Goal: Task Accomplishment & Management: Complete application form

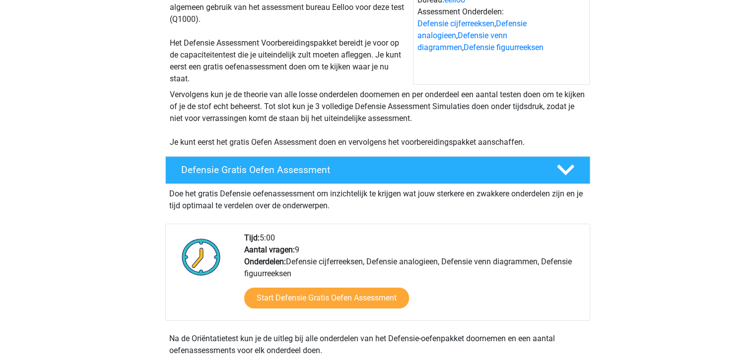
scroll to position [149, 0]
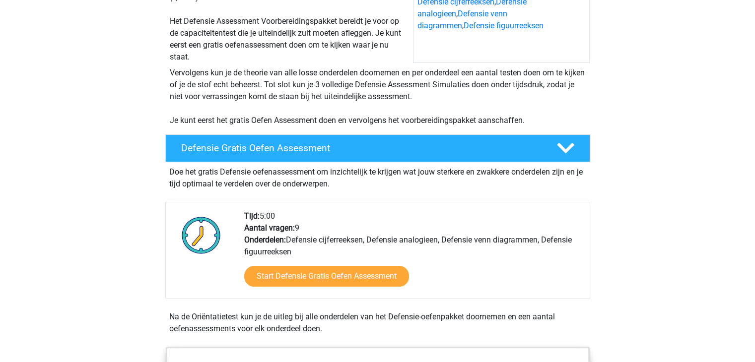
drag, startPoint x: 243, startPoint y: 212, endPoint x: 288, endPoint y: 209, distance: 44.8
click at [288, 209] on div "Tijd: 5:00 Aantal vragen: 9 Onderdelen: Defensie cijferreeksen, Defensie analog…" at bounding box center [377, 250] width 425 height 97
drag, startPoint x: 253, startPoint y: 231, endPoint x: 348, endPoint y: 231, distance: 94.8
click at [348, 231] on div "Tijd: 5:00 Aantal vragen: 9 Onderdelen: Defensie cijferreeksen, Defensie analog…" at bounding box center [413, 255] width 353 height 88
drag, startPoint x: 279, startPoint y: 239, endPoint x: 550, endPoint y: 233, distance: 270.7
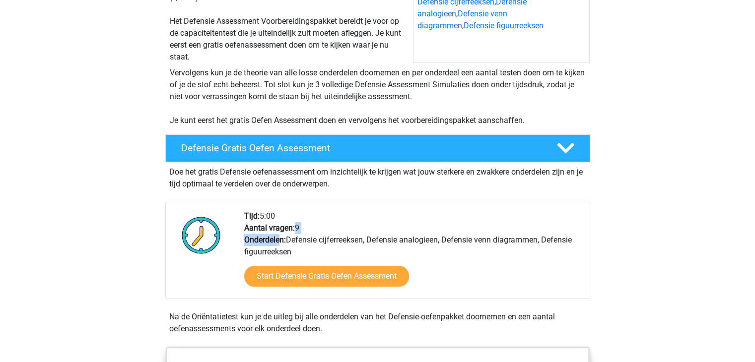
click at [550, 233] on div "Tijd: 5:00 Aantal vragen: 9 Onderdelen: Defensie cijferreeksen, Defensie analog…" at bounding box center [413, 255] width 353 height 88
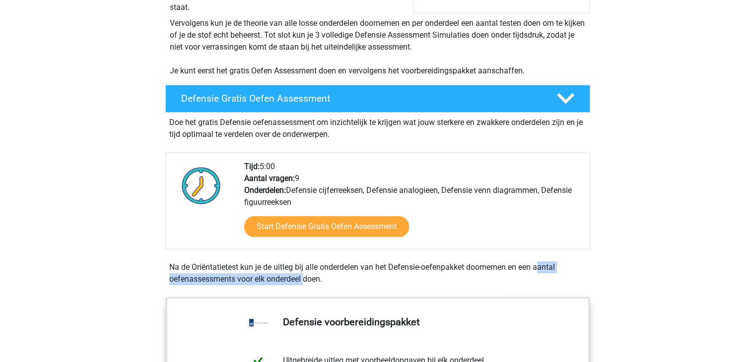
drag, startPoint x: 216, startPoint y: 275, endPoint x: 445, endPoint y: 267, distance: 229.5
click at [445, 267] on div "Na de Oriëntatietest kun je de uitleg bij alle onderdelen van het Defensie-oefe…" at bounding box center [377, 274] width 425 height 24
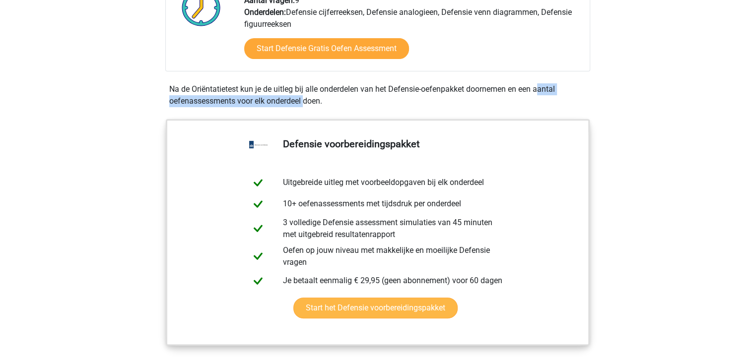
scroll to position [397, 0]
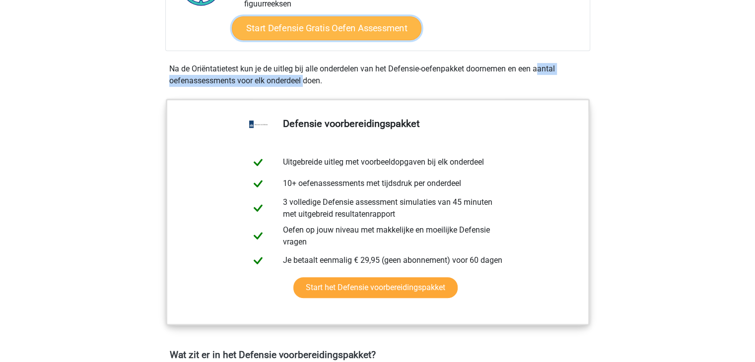
click at [281, 30] on link "Start Defensie Gratis Oefen Assessment" at bounding box center [327, 28] width 190 height 24
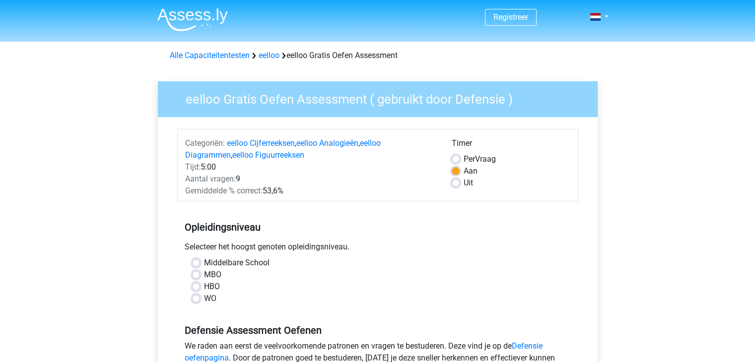
click at [464, 159] on label "Per Vraag" at bounding box center [480, 159] width 32 height 12
click at [458, 159] on input "Per Vraag" at bounding box center [456, 158] width 8 height 10
radio input "true"
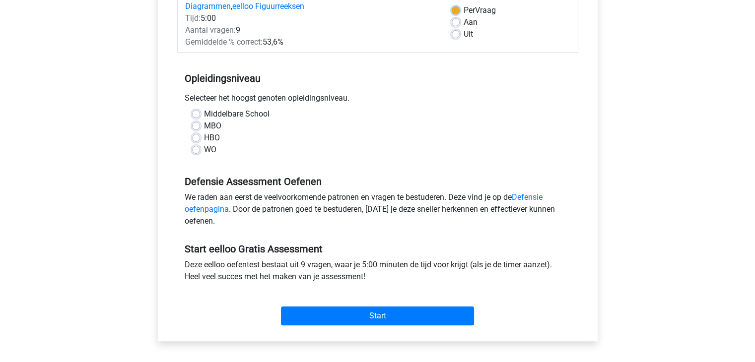
scroll to position [50, 0]
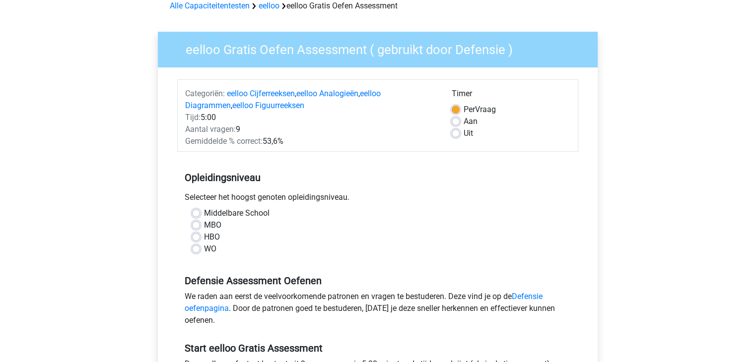
click at [204, 226] on label "MBO" at bounding box center [212, 225] width 17 height 12
click at [198, 226] on input "MBO" at bounding box center [196, 224] width 8 height 10
radio input "true"
click at [204, 238] on label "HBO" at bounding box center [212, 237] width 16 height 12
click at [197, 238] on input "HBO" at bounding box center [196, 236] width 8 height 10
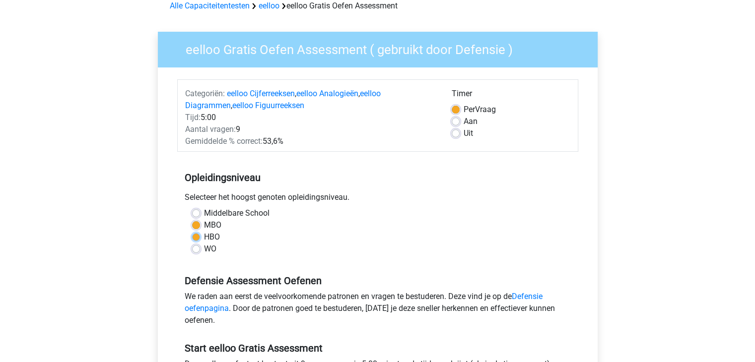
radio input "true"
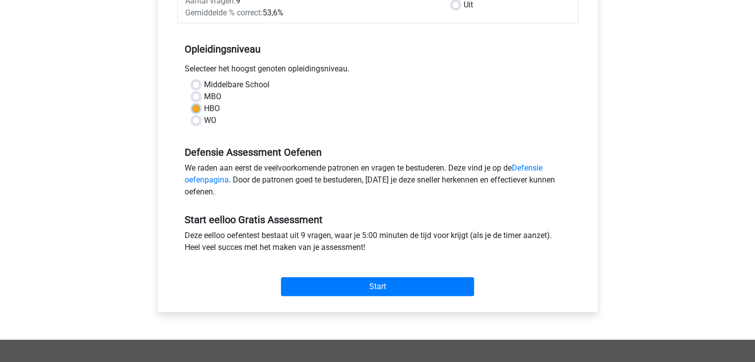
scroll to position [199, 0]
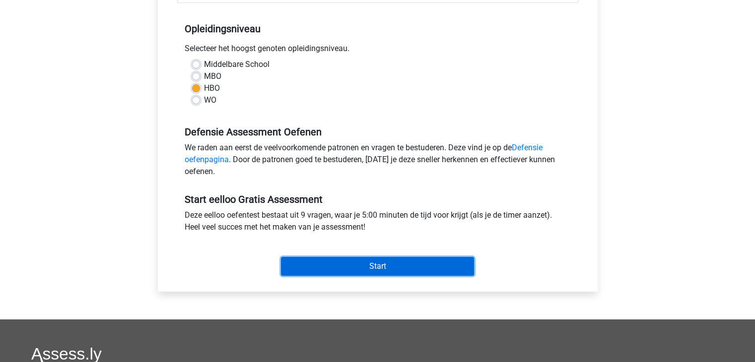
click at [395, 269] on input "Start" at bounding box center [377, 266] width 193 height 19
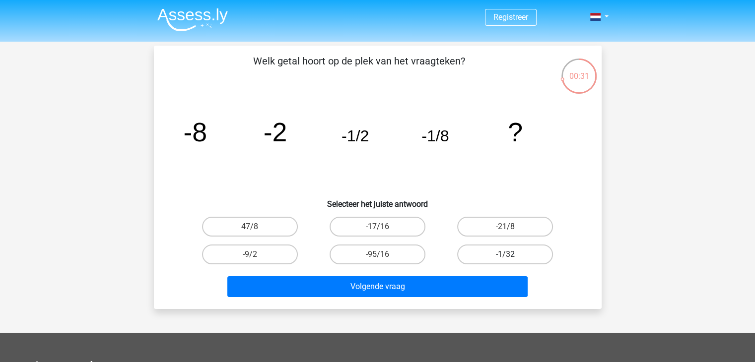
click at [496, 253] on label "-1/32" at bounding box center [505, 255] width 96 height 20
click at [506, 255] on input "-1/32" at bounding box center [509, 258] width 6 height 6
radio input "true"
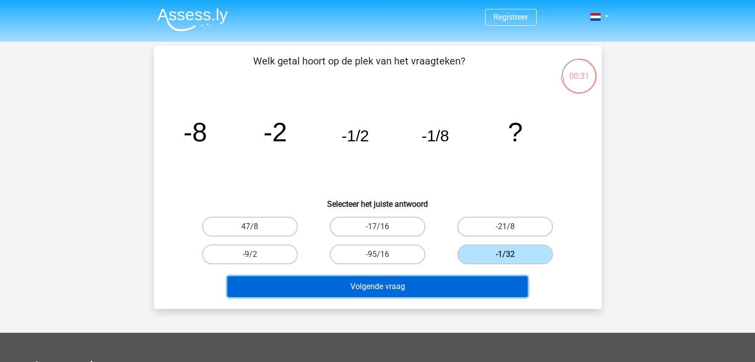
click at [417, 287] on button "Volgende vraag" at bounding box center [377, 287] width 300 height 21
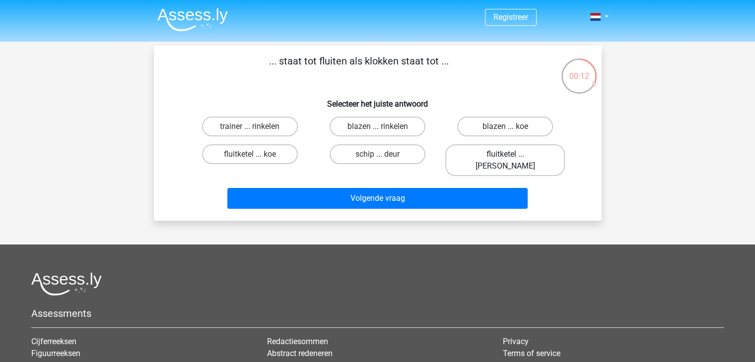
click at [499, 153] on label "fluitketel ... luiden" at bounding box center [505, 161] width 120 height 32
click at [506, 154] on input "fluitketel ... luiden" at bounding box center [509, 157] width 6 height 6
radio input "true"
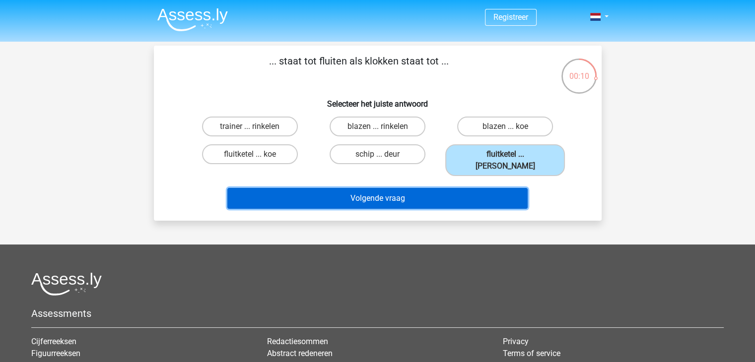
click at [464, 188] on button "Volgende vraag" at bounding box center [377, 198] width 300 height 21
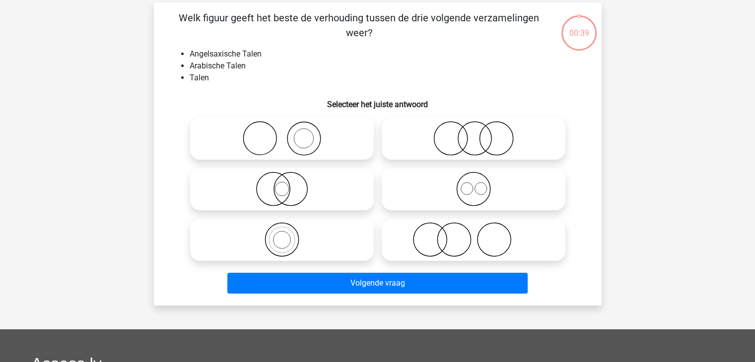
scroll to position [46, 0]
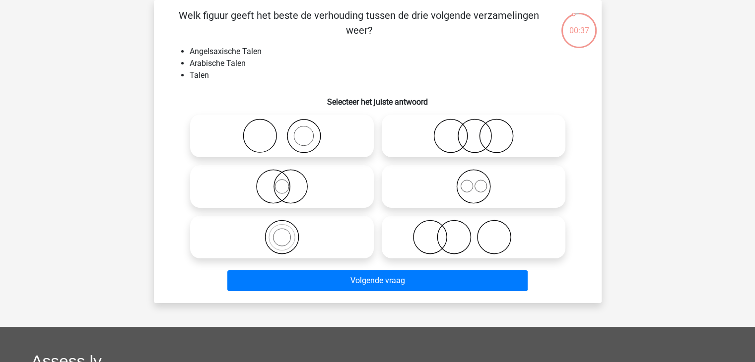
drag, startPoint x: 205, startPoint y: 10, endPoint x: 487, endPoint y: 12, distance: 282.1
click at [487, 12] on p "Welk figuur geeft het beste de verhouding tussen de drie volgende verzamelingen…" at bounding box center [359, 23] width 379 height 30
click at [479, 35] on p "Welk figuur geeft het beste de verhouding tussen de drie volgende verzamelingen…" at bounding box center [359, 23] width 379 height 30
drag, startPoint x: 190, startPoint y: 51, endPoint x: 260, endPoint y: 54, distance: 70.1
click at [258, 54] on li "Angelsaxische Talen" at bounding box center [388, 52] width 396 height 12
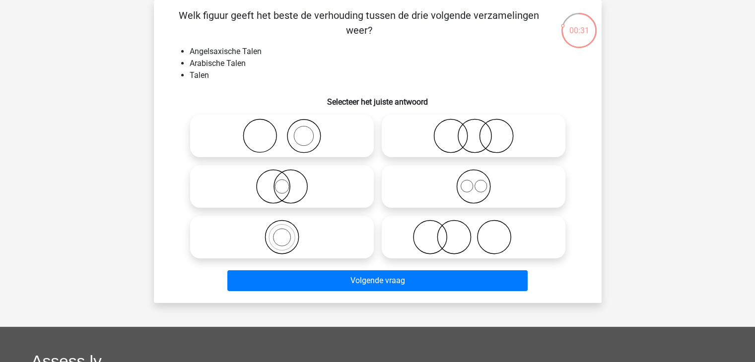
click at [298, 54] on li "Angelsaxische Talen" at bounding box center [388, 52] width 396 height 12
click at [292, 231] on icon at bounding box center [282, 237] width 176 height 35
click at [289, 231] on input "radio" at bounding box center [285, 229] width 6 height 6
radio input "true"
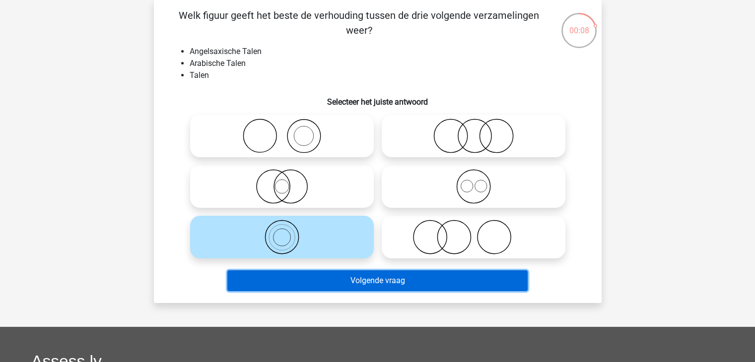
click at [347, 288] on button "Volgende vraag" at bounding box center [377, 281] width 300 height 21
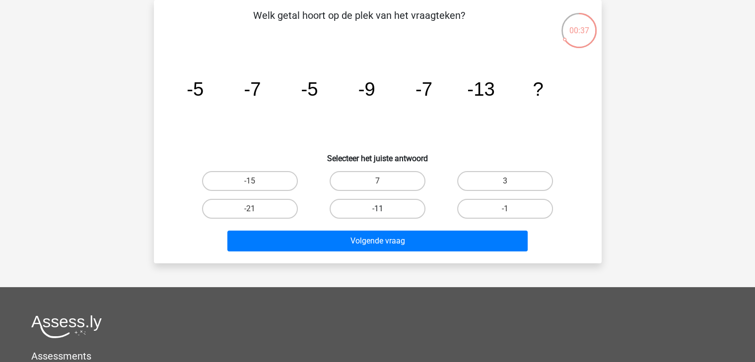
click at [387, 214] on label "-11" at bounding box center [378, 209] width 96 height 20
click at [384, 214] on input "-11" at bounding box center [380, 212] width 6 height 6
radio input "true"
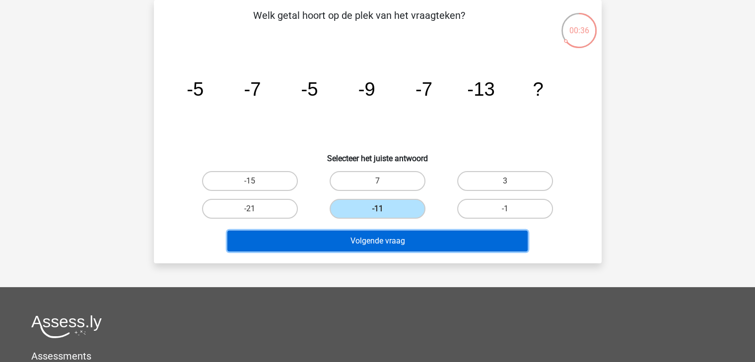
click at [380, 237] on button "Volgende vraag" at bounding box center [377, 241] width 300 height 21
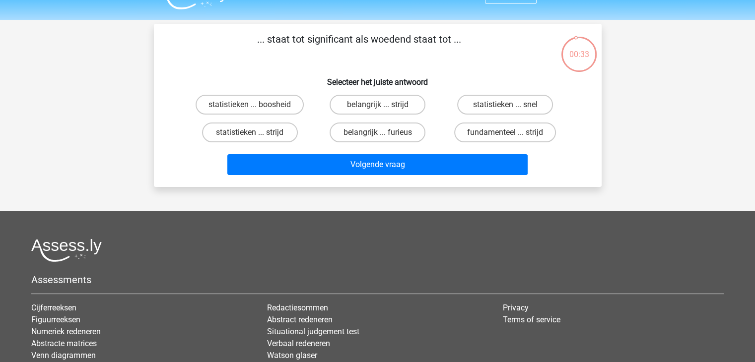
scroll to position [0, 0]
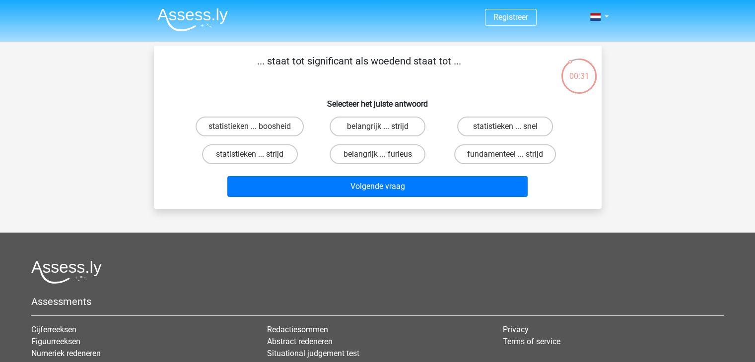
drag, startPoint x: 273, startPoint y: 58, endPoint x: 393, endPoint y: 55, distance: 120.2
click at [389, 56] on p "... staat tot significant als woedend staat tot ..." at bounding box center [359, 69] width 379 height 30
click at [478, 60] on p "... staat tot significant als woedend staat tot ..." at bounding box center [359, 69] width 379 height 30
click at [376, 156] on label "belangrijk ... furieus" at bounding box center [378, 155] width 96 height 20
click at [377, 156] on input "belangrijk ... furieus" at bounding box center [380, 157] width 6 height 6
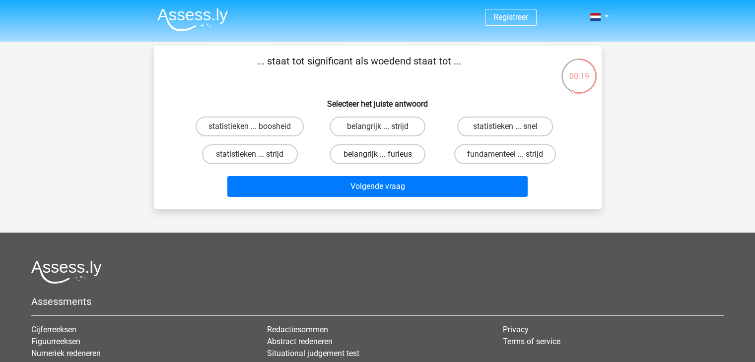
radio input "true"
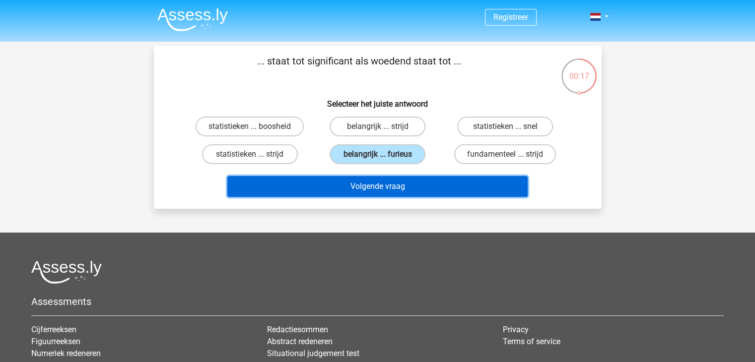
click at [361, 188] on button "Volgende vraag" at bounding box center [377, 186] width 300 height 21
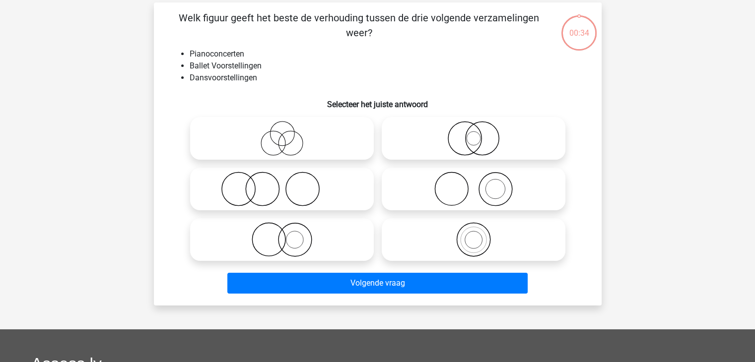
scroll to position [46, 0]
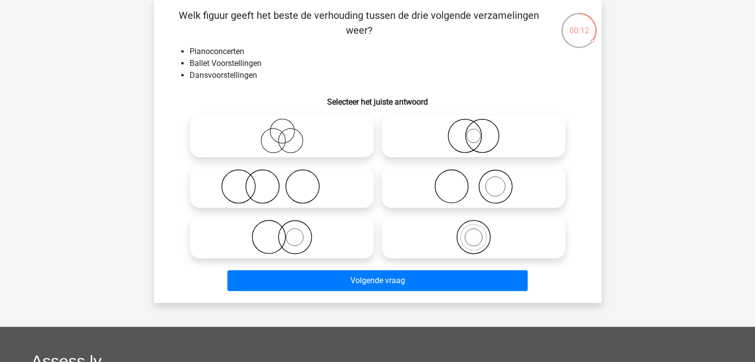
click at [278, 229] on icon at bounding box center [282, 237] width 176 height 35
click at [282, 229] on input "radio" at bounding box center [285, 229] width 6 height 6
radio input "true"
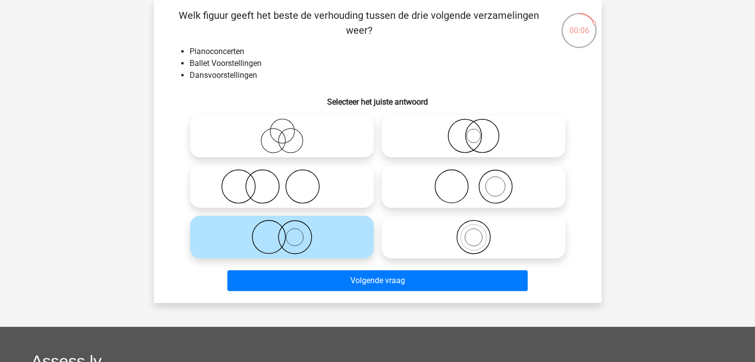
click at [491, 185] on icon at bounding box center [474, 186] width 176 height 35
click at [480, 182] on input "radio" at bounding box center [477, 178] width 6 height 6
radio input "true"
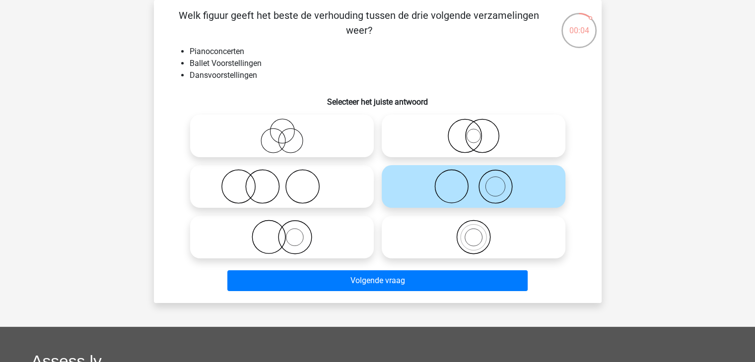
click at [326, 243] on icon at bounding box center [282, 237] width 176 height 35
click at [289, 232] on input "radio" at bounding box center [285, 229] width 6 height 6
radio input "true"
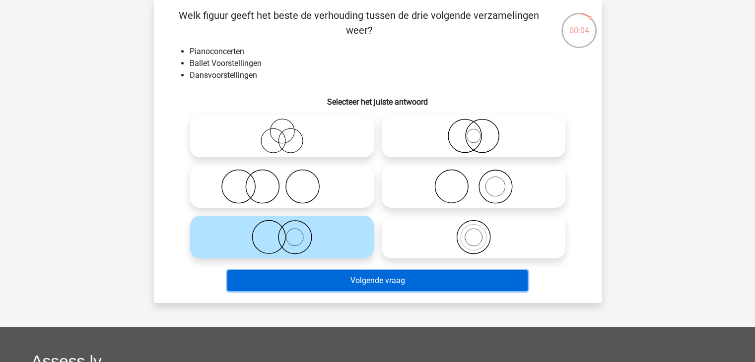
click at [341, 282] on button "Volgende vraag" at bounding box center [377, 281] width 300 height 21
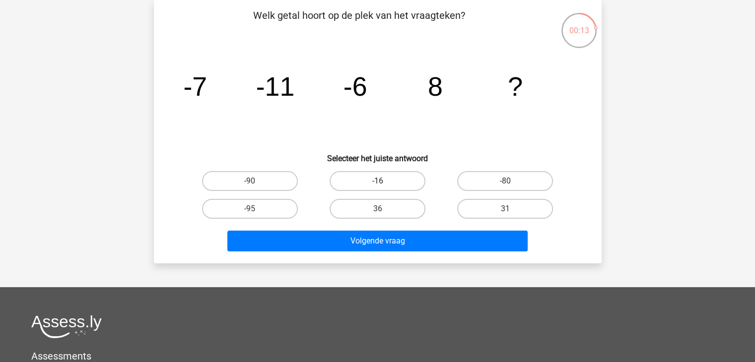
click at [384, 182] on label "-16" at bounding box center [378, 181] width 96 height 20
click at [384, 182] on input "-16" at bounding box center [380, 184] width 6 height 6
radio input "true"
click at [384, 182] on label "-16" at bounding box center [378, 181] width 96 height 20
click at [384, 182] on input "-16" at bounding box center [380, 184] width 6 height 6
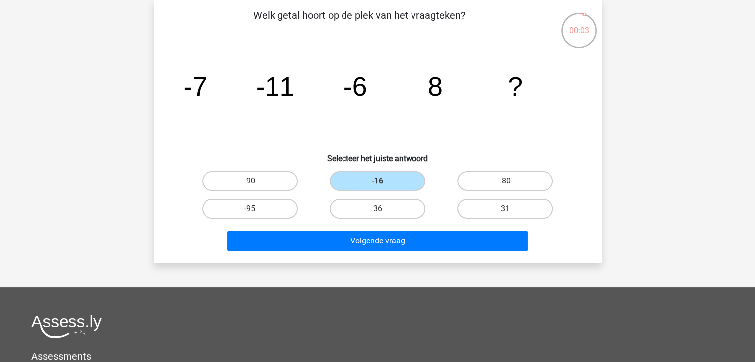
click at [502, 208] on label "31" at bounding box center [505, 209] width 96 height 20
click at [506, 209] on input "31" at bounding box center [509, 212] width 6 height 6
radio input "true"
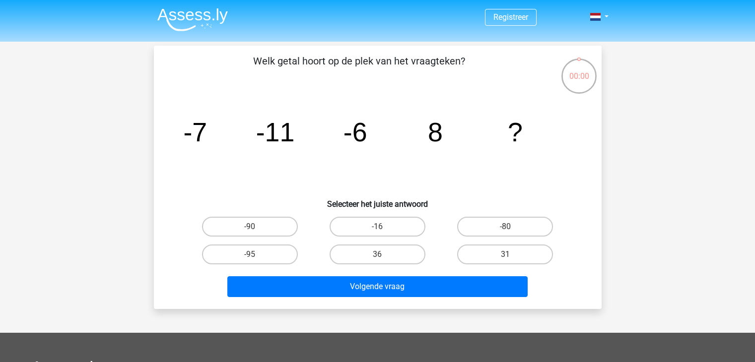
scroll to position [46, 0]
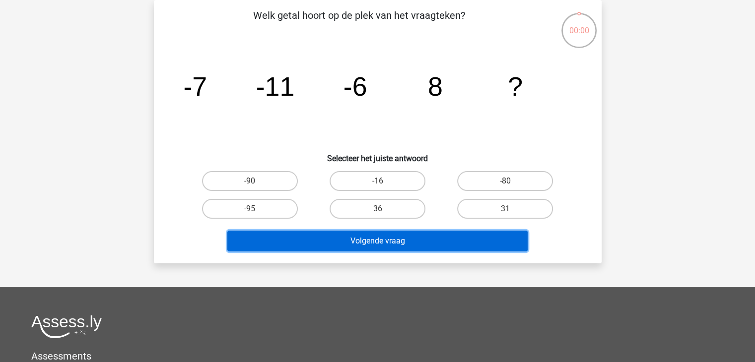
click at [458, 240] on button "Volgende vraag" at bounding box center [377, 241] width 300 height 21
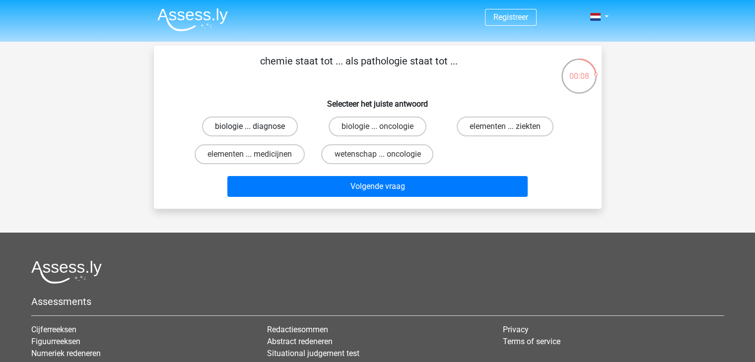
click at [279, 132] on label "biologie ... diagnose" at bounding box center [250, 127] width 96 height 20
click at [256, 132] on input "biologie ... diagnose" at bounding box center [253, 130] width 6 height 6
radio input "true"
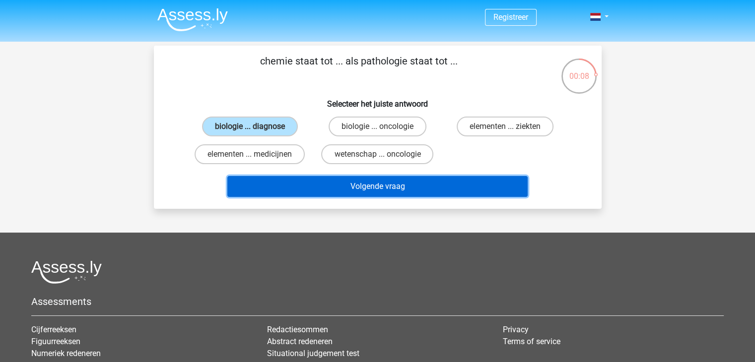
click at [320, 184] on button "Volgende vraag" at bounding box center [377, 186] width 300 height 21
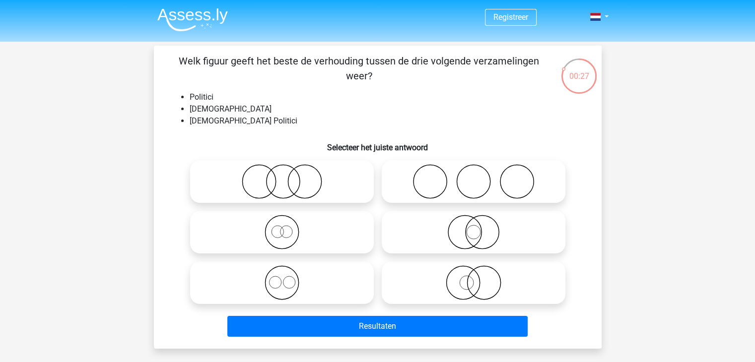
drag, startPoint x: 201, startPoint y: 57, endPoint x: 485, endPoint y: 58, distance: 284.5
click at [485, 58] on p "Welk figuur geeft het beste de verhouding tussen de drie volgende verzamelingen…" at bounding box center [359, 69] width 379 height 30
click at [384, 84] on div "Welk figuur geeft het beste de verhouding tussen de drie volgende verzamelingen…" at bounding box center [378, 198] width 440 height 288
drag, startPoint x: 179, startPoint y: 93, endPoint x: 244, endPoint y: 96, distance: 65.6
click at [249, 94] on ul "Politici Nederlanders Nederlandse Politici" at bounding box center [378, 109] width 416 height 36
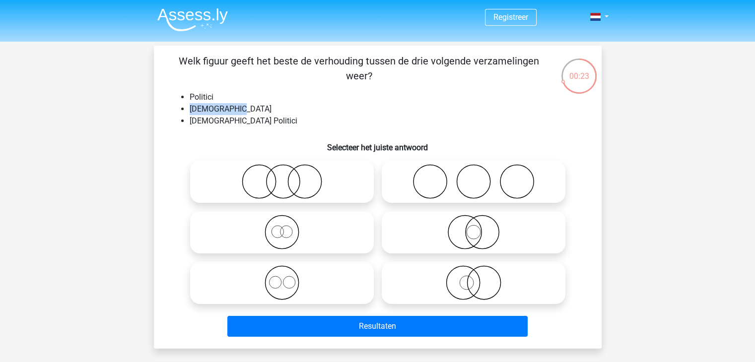
drag, startPoint x: 187, startPoint y: 111, endPoint x: 272, endPoint y: 114, distance: 85.0
click at [271, 114] on ul "Politici Nederlanders Nederlandse Politici" at bounding box center [378, 109] width 416 height 36
drag, startPoint x: 186, startPoint y: 120, endPoint x: 357, endPoint y: 137, distance: 171.7
click at [357, 137] on div "Welk figuur geeft het beste de verhouding tussen de drie volgende verzamelingen…" at bounding box center [378, 198] width 440 height 288
click at [359, 107] on li "Nederlanders" at bounding box center [388, 109] width 396 height 12
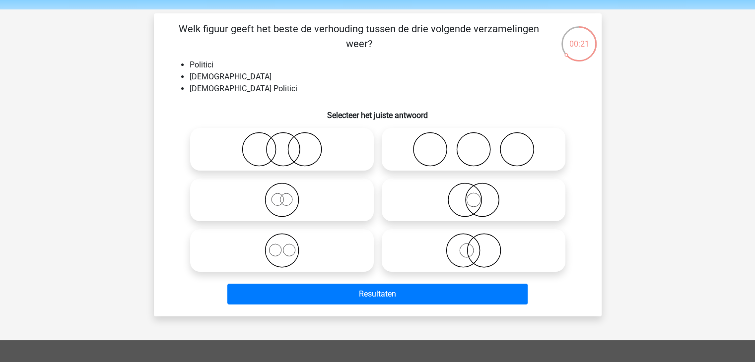
scroll to position [50, 0]
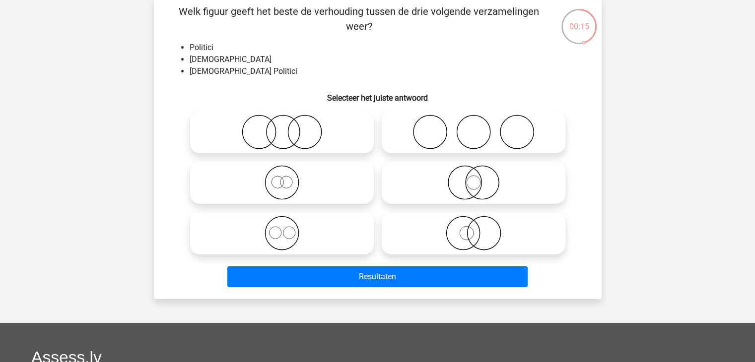
click at [318, 173] on icon at bounding box center [282, 182] width 176 height 35
click at [289, 173] on input "radio" at bounding box center [285, 174] width 6 height 6
radio input "true"
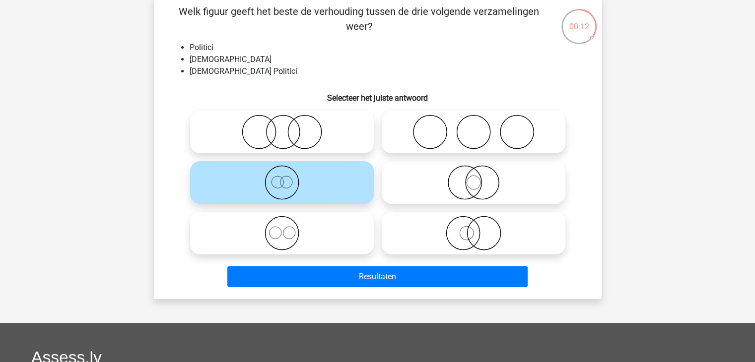
click at [310, 235] on icon at bounding box center [282, 233] width 176 height 35
click at [289, 228] on input "radio" at bounding box center [285, 225] width 6 height 6
radio input "true"
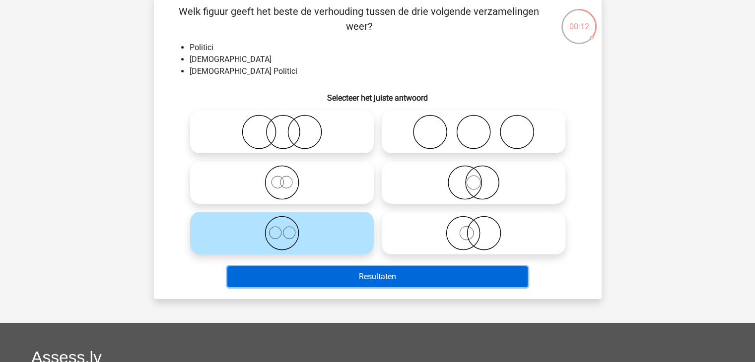
click at [387, 283] on button "Resultaten" at bounding box center [377, 277] width 300 height 21
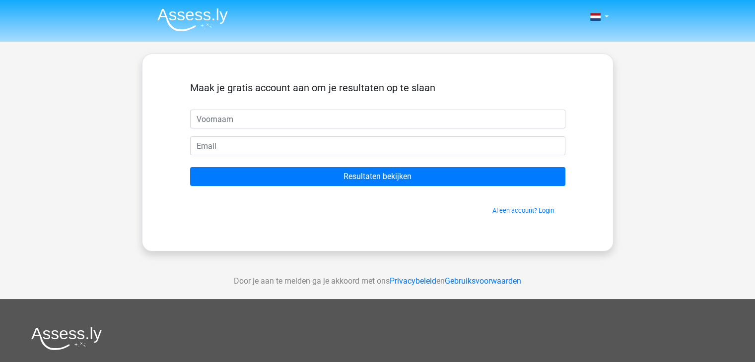
click at [319, 126] on input "text" at bounding box center [377, 119] width 375 height 19
type input "Jurre"
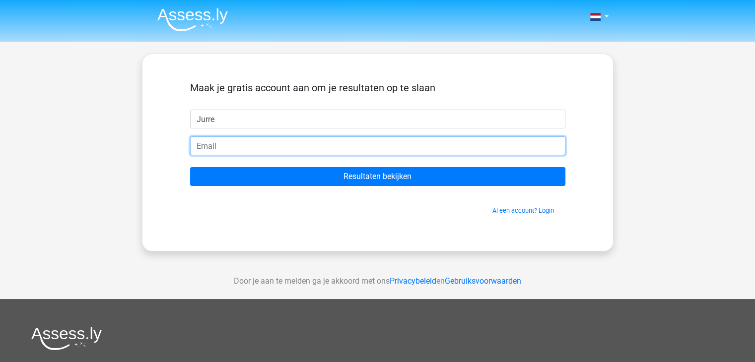
click at [307, 146] on input "email" at bounding box center [377, 146] width 375 height 19
type input "[EMAIL_ADDRESS][DOMAIN_NAME]"
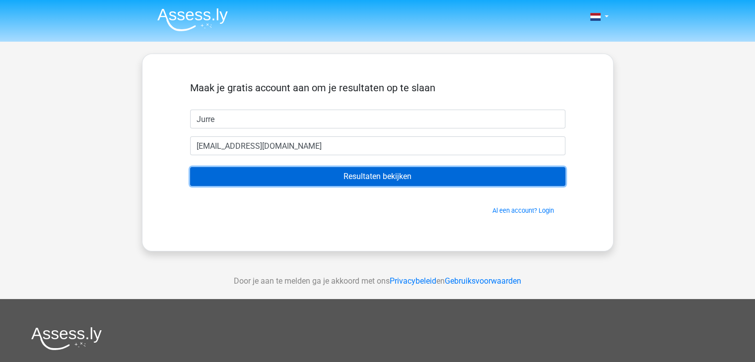
click at [353, 176] on input "Resultaten bekijken" at bounding box center [377, 176] width 375 height 19
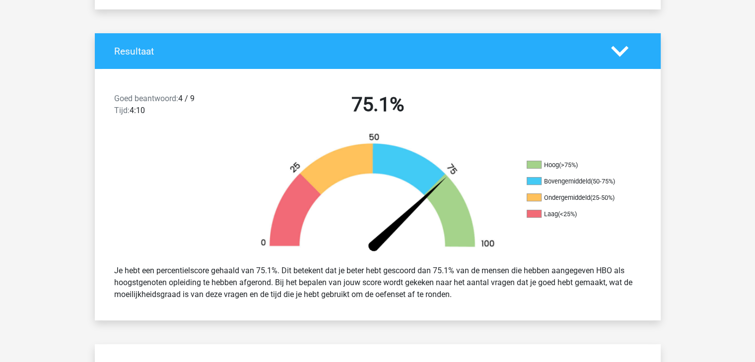
scroll to position [199, 0]
